Goal: Complete application form: Complete application form

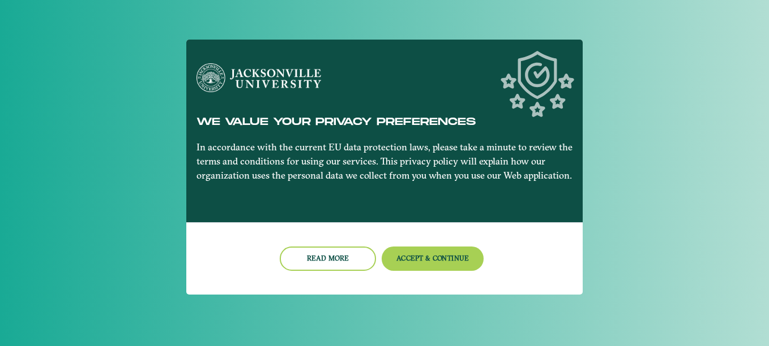
scroll to position [46, 0]
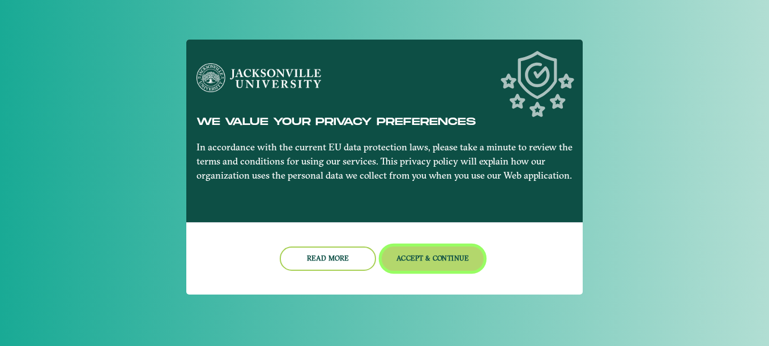
click at [431, 264] on button "Accept & Continue" at bounding box center [433, 259] width 102 height 24
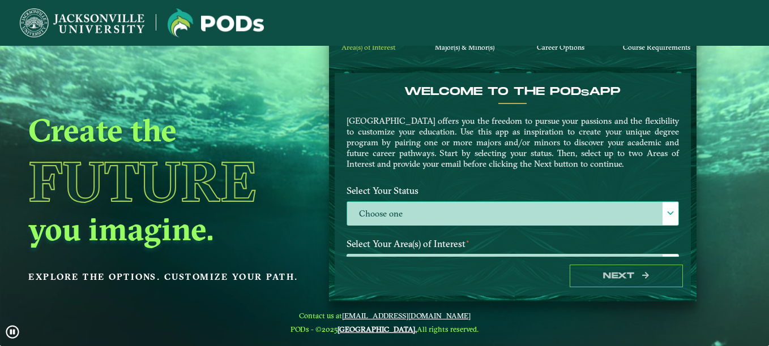
click at [450, 212] on label "Choose one" at bounding box center [512, 214] width 331 height 24
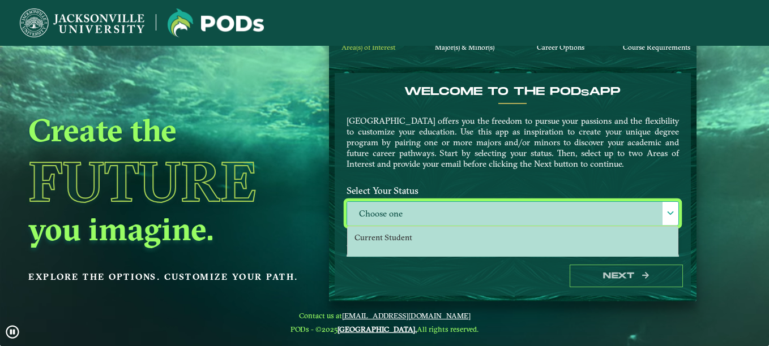
scroll to position [6, 52]
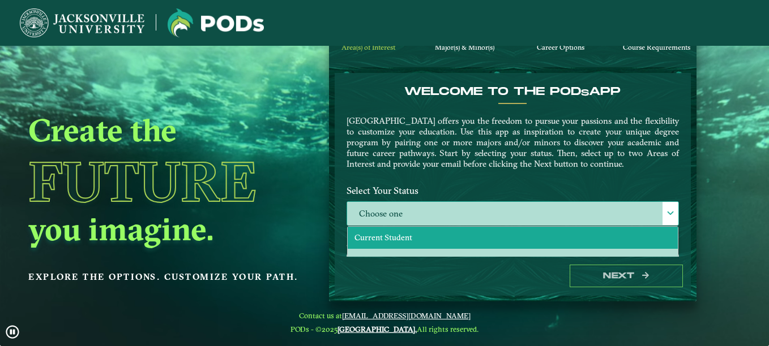
click at [449, 234] on li "Current Student" at bounding box center [513, 238] width 330 height 22
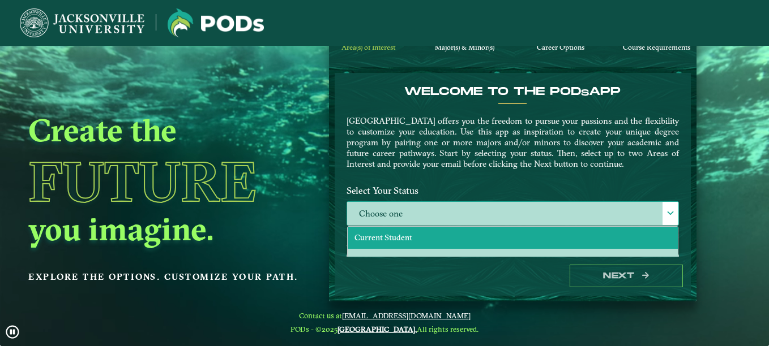
select select "[object Object]"
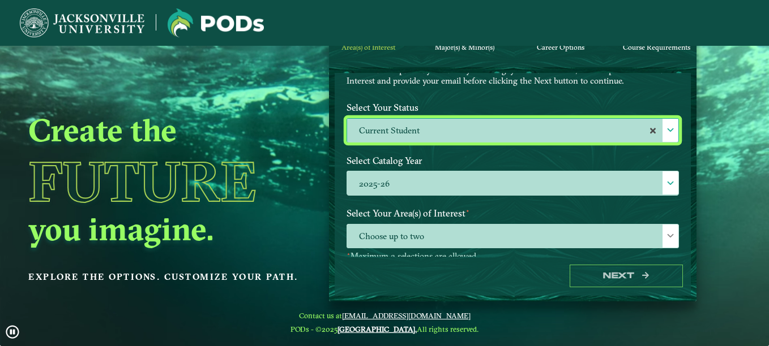
scroll to position [102, 0]
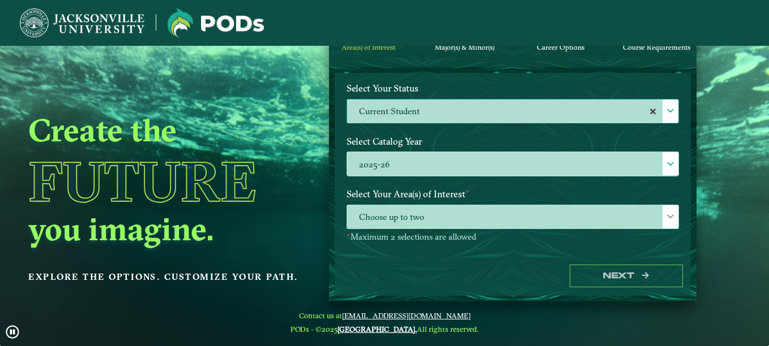
click at [546, 200] on label "Select Your Area(s) of Interest ⋆" at bounding box center [512, 194] width 349 height 21
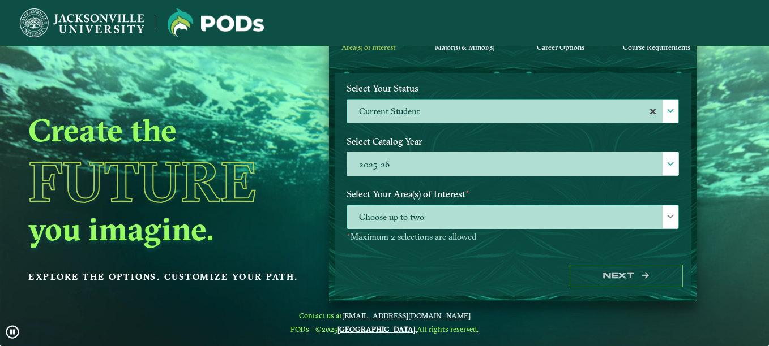
click at [662, 211] on div at bounding box center [670, 217] width 16 height 23
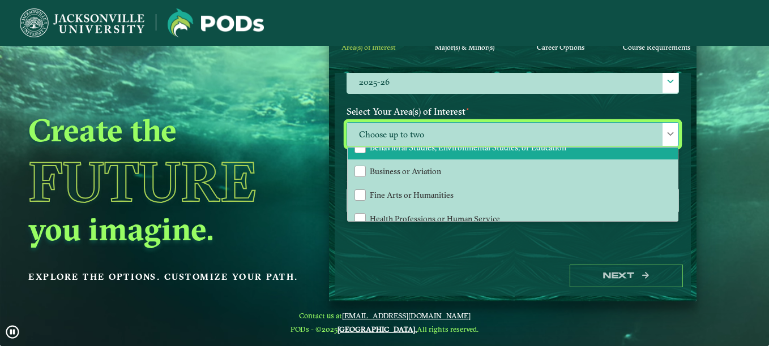
scroll to position [71, 0]
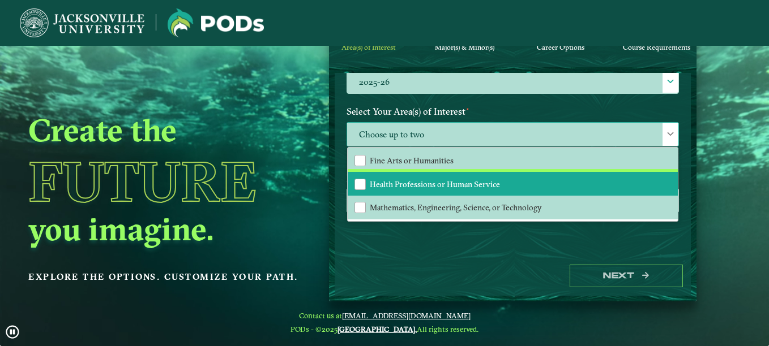
click at [521, 176] on li "Health Professions or Human Service" at bounding box center [513, 184] width 330 height 24
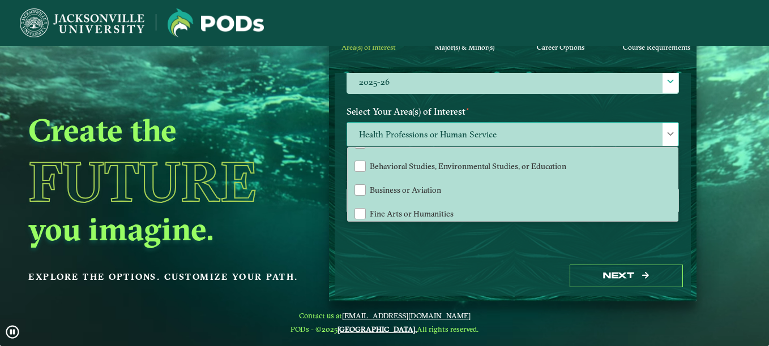
scroll to position [18, 0]
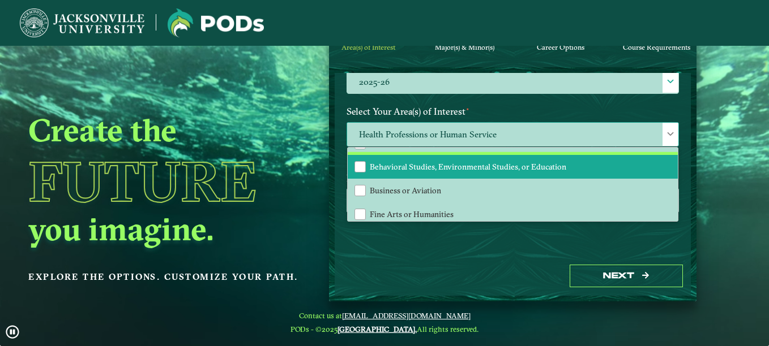
click at [520, 173] on li "Behavioral Studies, Environmental Studies, or Education" at bounding box center [513, 167] width 330 height 24
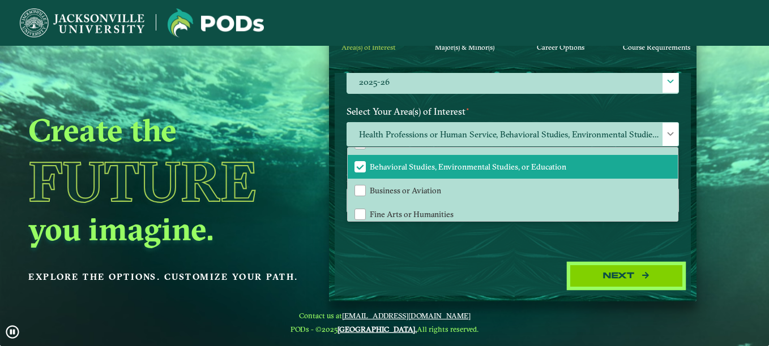
click at [626, 276] on button "Next" at bounding box center [626, 276] width 113 height 23
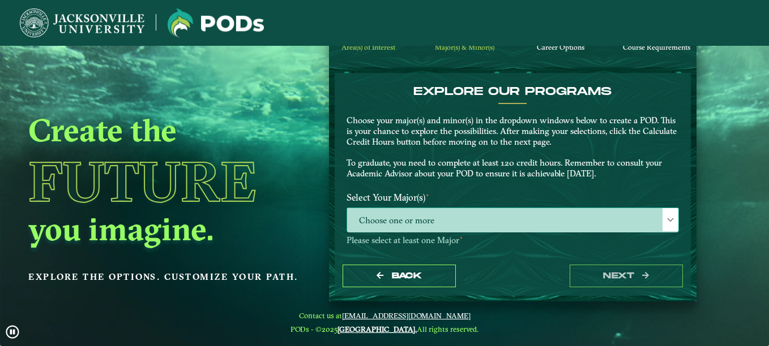
click at [537, 230] on span "Choose one or more" at bounding box center [512, 220] width 331 height 24
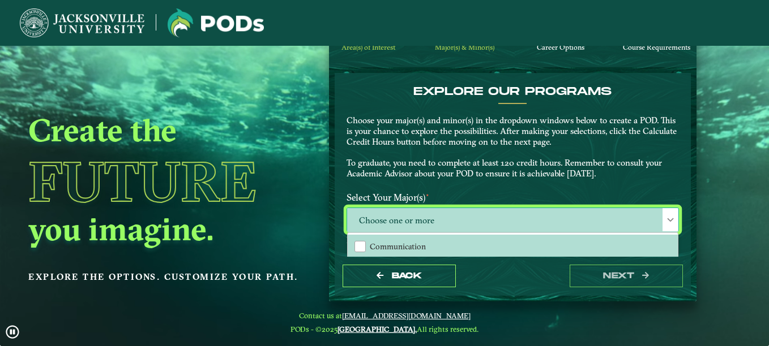
scroll to position [6, 52]
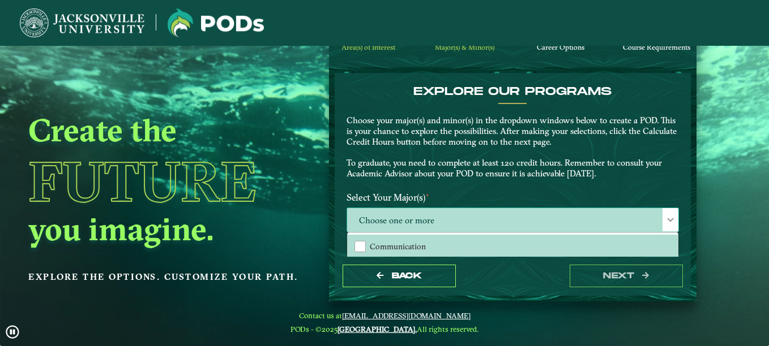
click at [537, 223] on span "Choose one or more" at bounding box center [512, 220] width 331 height 24
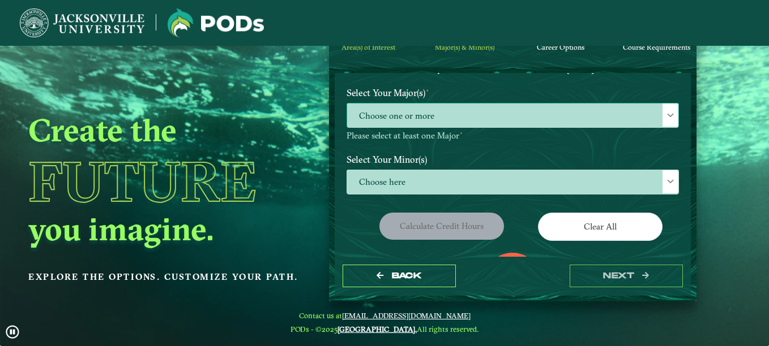
scroll to position [105, 0]
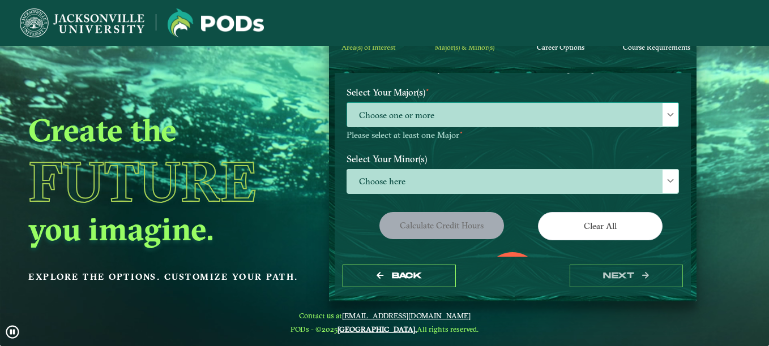
click at [560, 107] on span "Choose one or more" at bounding box center [512, 115] width 331 height 24
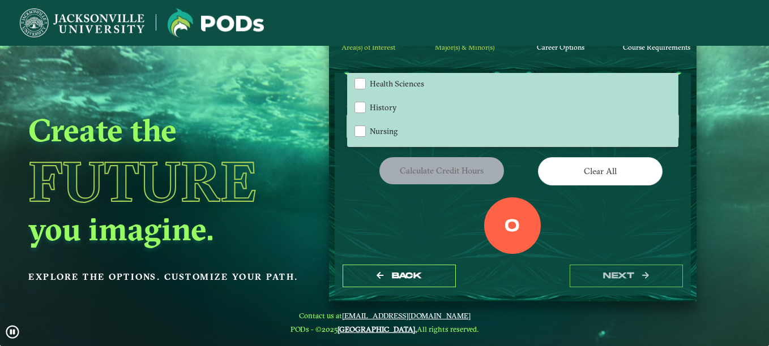
scroll to position [67, 0]
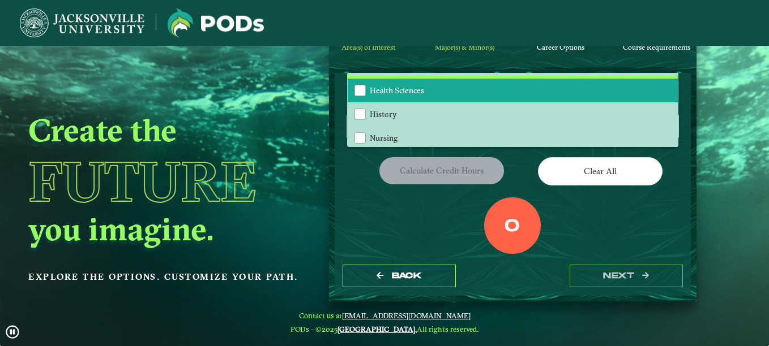
click at [528, 82] on li "Health Sciences" at bounding box center [513, 91] width 330 height 24
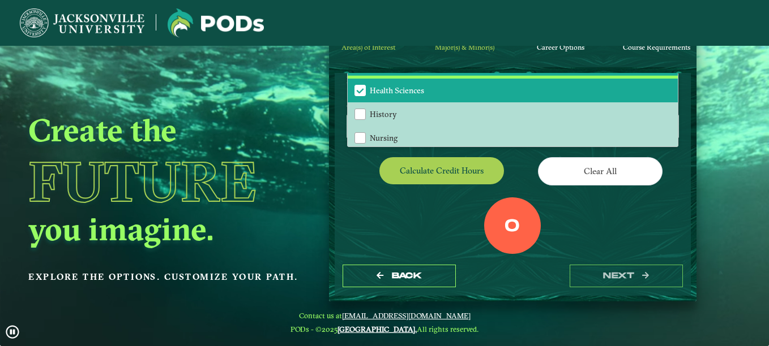
scroll to position [33, 0]
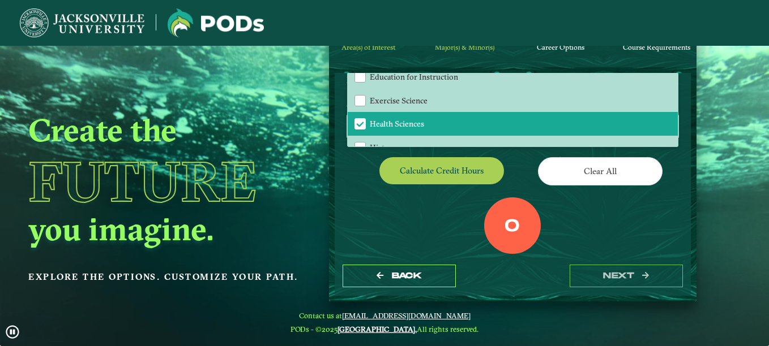
click at [399, 199] on div "0 Total Credit Hours" at bounding box center [512, 246] width 349 height 96
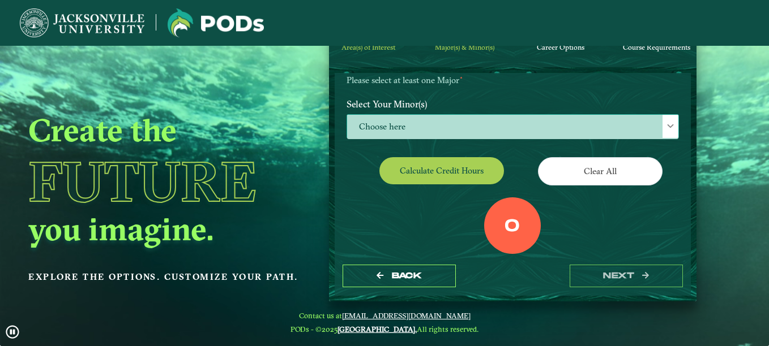
click at [601, 120] on span "Choose here" at bounding box center [512, 127] width 331 height 24
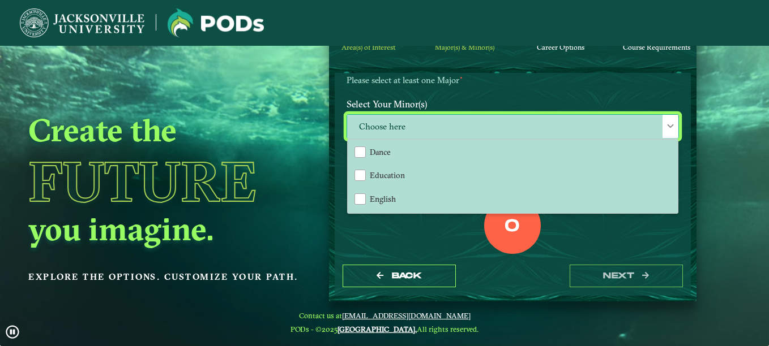
scroll to position [428, 0]
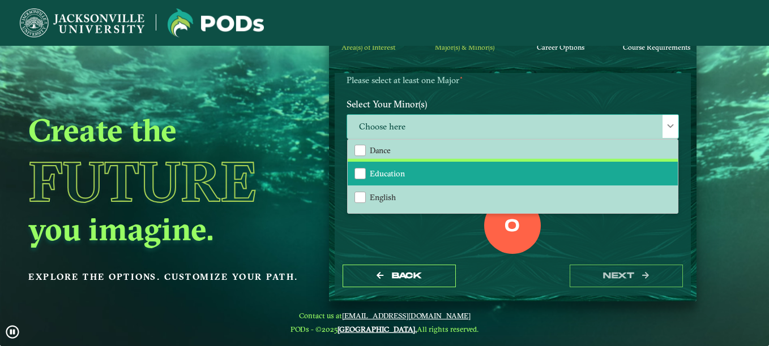
click at [521, 178] on li "Education" at bounding box center [513, 174] width 330 height 24
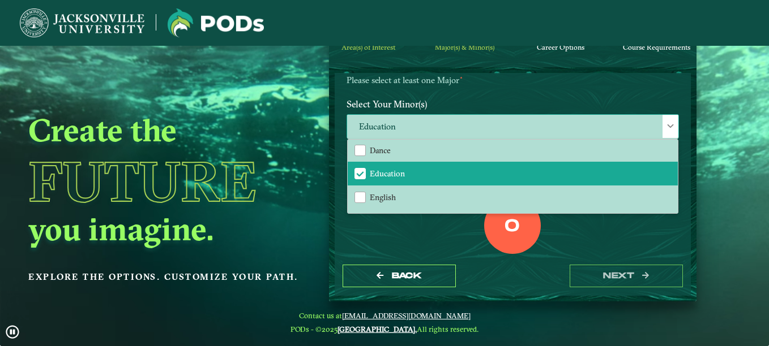
click at [666, 120] on div at bounding box center [670, 126] width 16 height 23
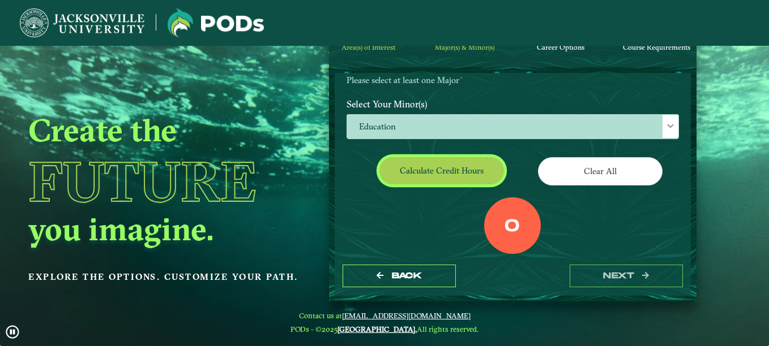
click at [438, 168] on button "Calculate credit hours" at bounding box center [441, 170] width 125 height 27
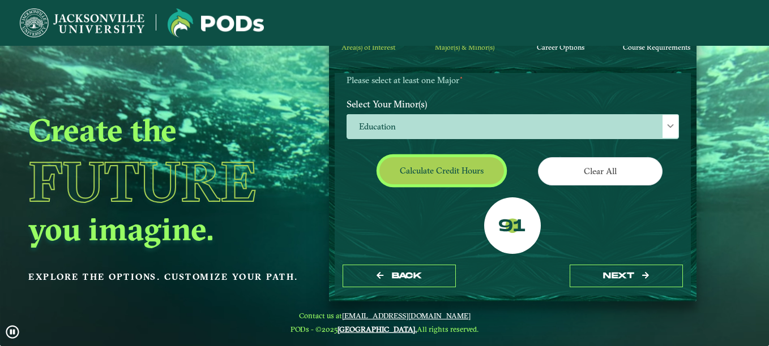
scroll to position [0, 0]
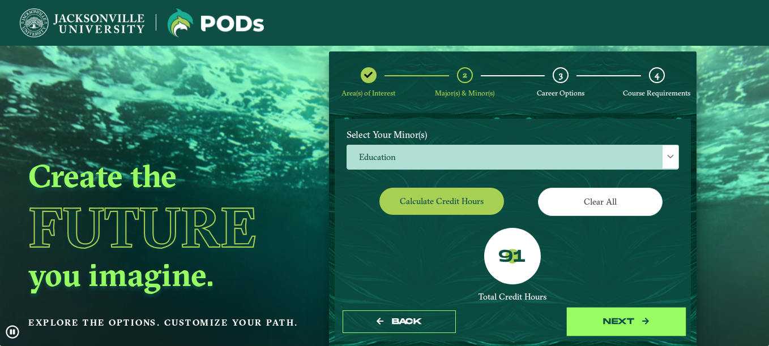
click at [601, 331] on button "next" at bounding box center [626, 322] width 113 height 23
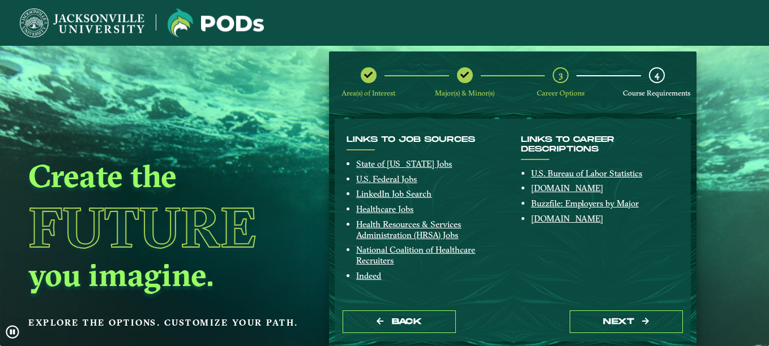
scroll to position [296, 0]
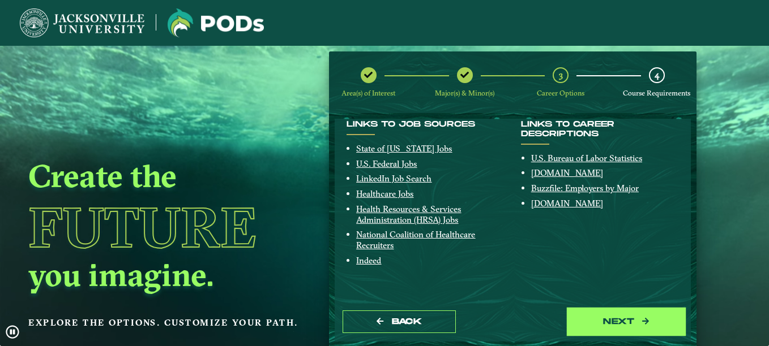
click at [590, 315] on button "next" at bounding box center [626, 322] width 113 height 23
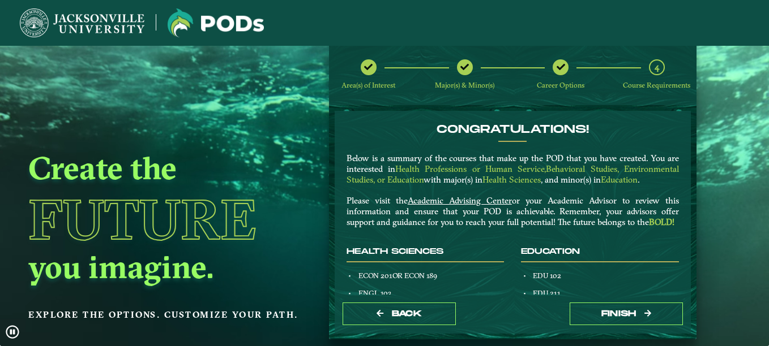
scroll to position [0, 0]
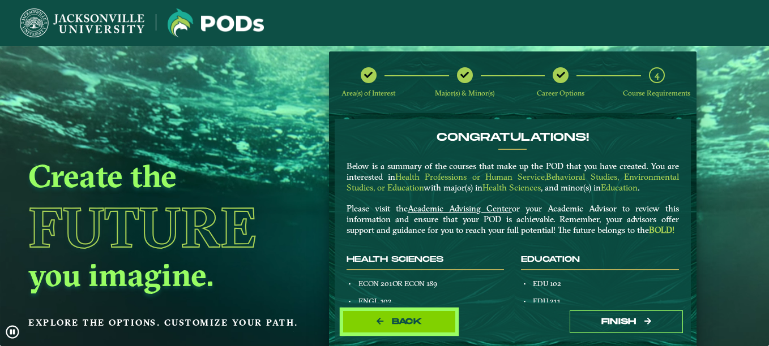
click at [443, 313] on button "Back" at bounding box center [399, 322] width 113 height 23
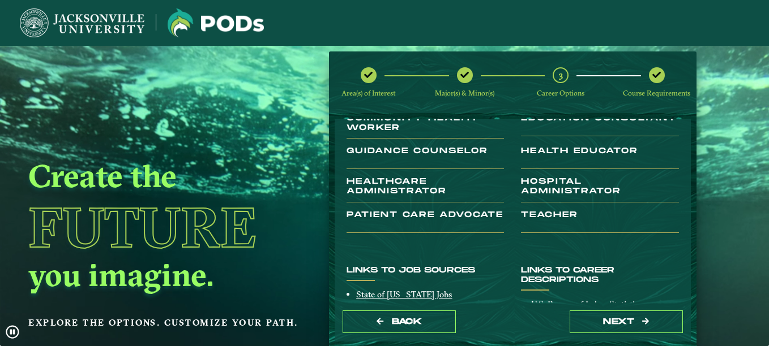
scroll to position [150, 0]
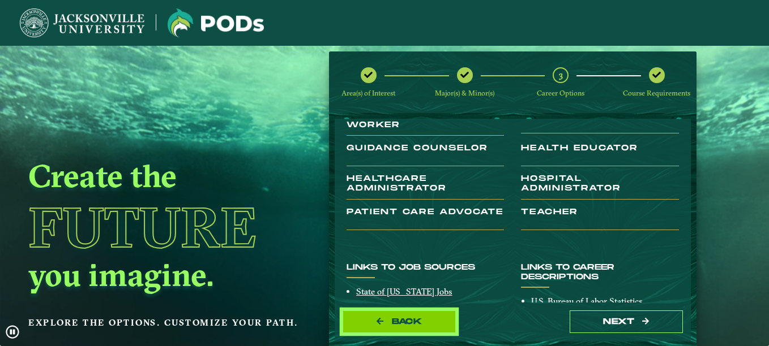
click at [427, 314] on button "Back" at bounding box center [399, 322] width 113 height 23
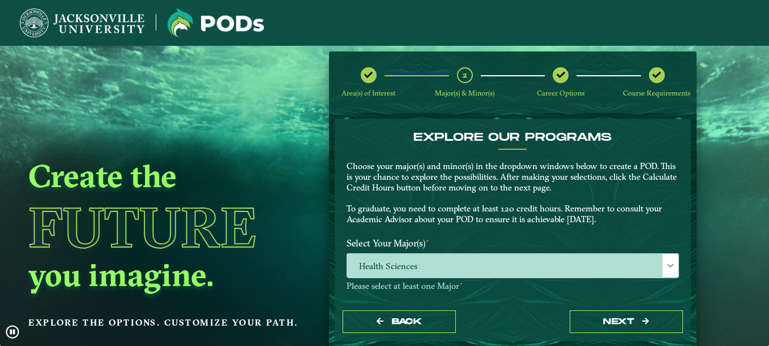
scroll to position [99, 0]
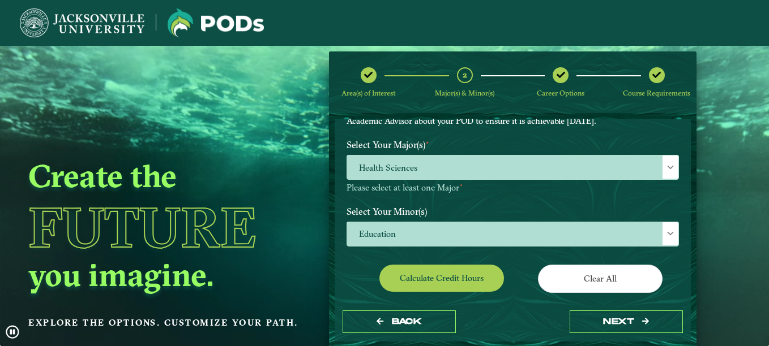
click at [503, 245] on span "Education" at bounding box center [512, 234] width 331 height 24
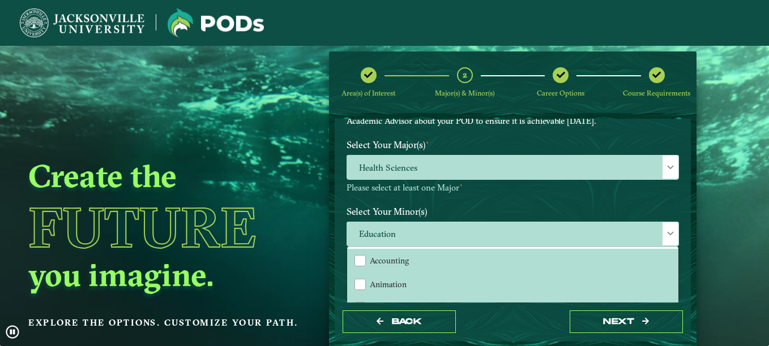
scroll to position [6, 52]
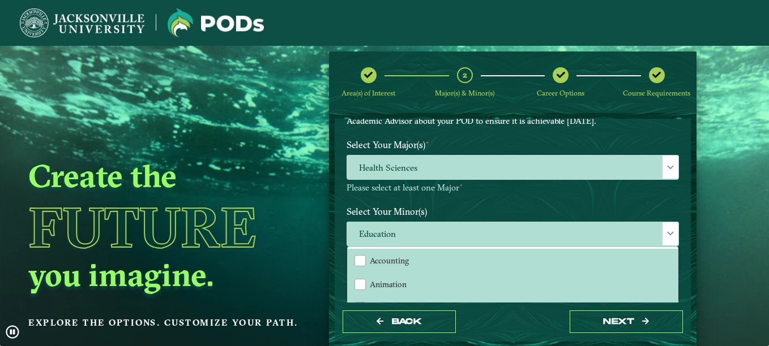
click at [503, 245] on span "Education" at bounding box center [512, 234] width 331 height 24
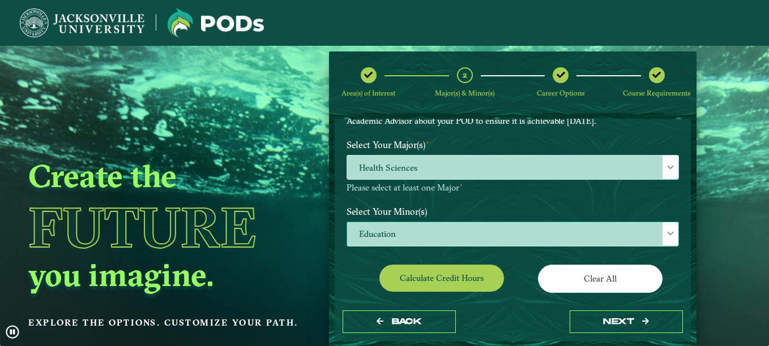
click at [662, 226] on div at bounding box center [670, 233] width 16 height 23
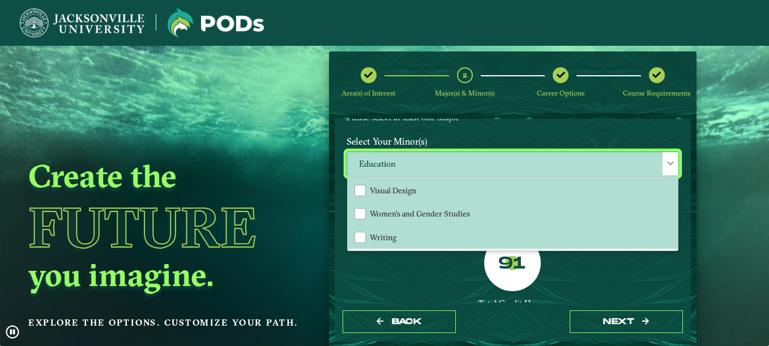
scroll to position [171, 0]
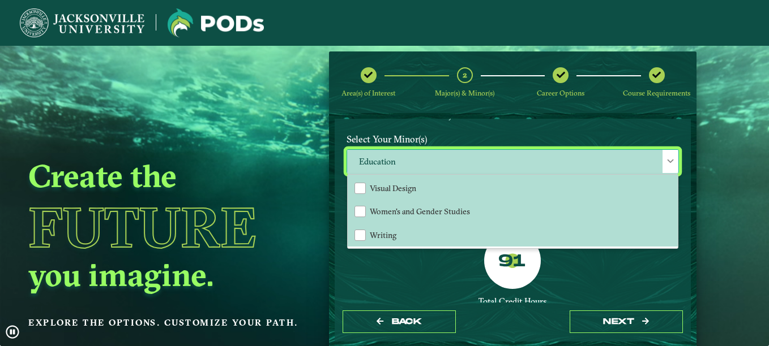
click at [631, 159] on span "Education" at bounding box center [512, 162] width 331 height 24
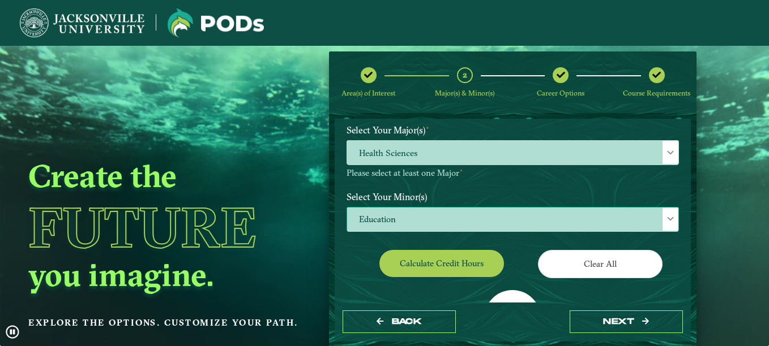
scroll to position [0, 0]
